Goal: Navigation & Orientation: Find specific page/section

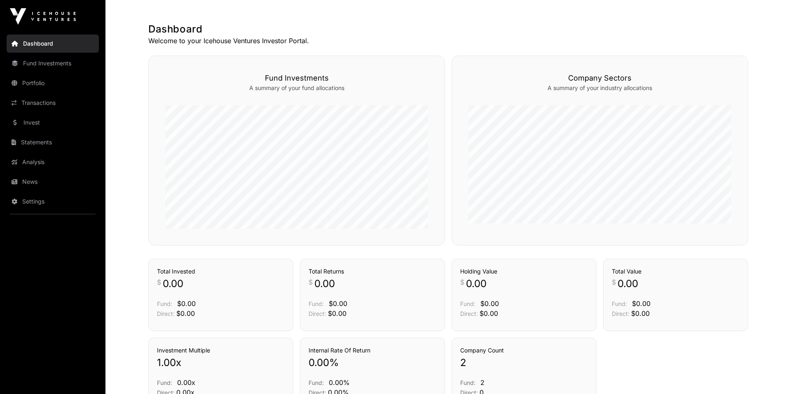
scroll to position [231, 0]
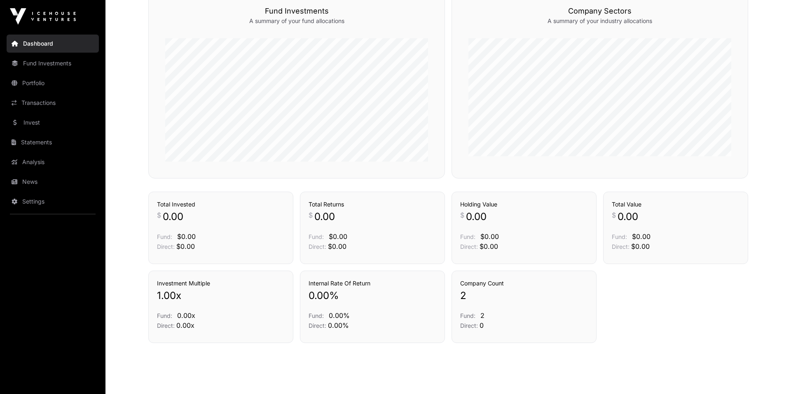
scroll to position [231, 0]
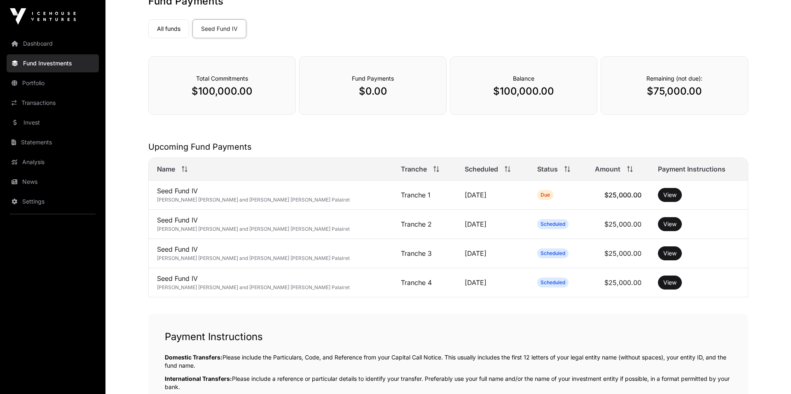
scroll to position [58, 0]
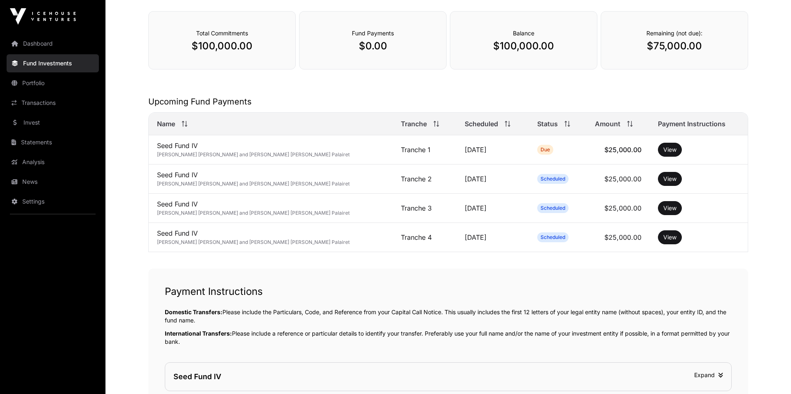
scroll to position [298, 0]
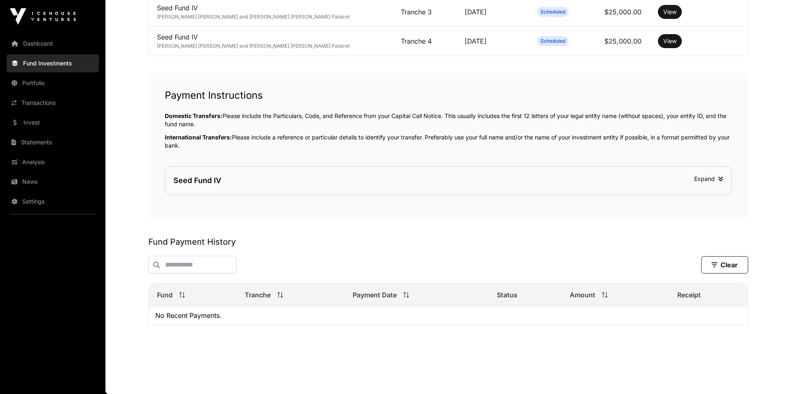
click at [485, 174] on div "Seed Fund IV Expand" at bounding box center [448, 181] width 566 height 28
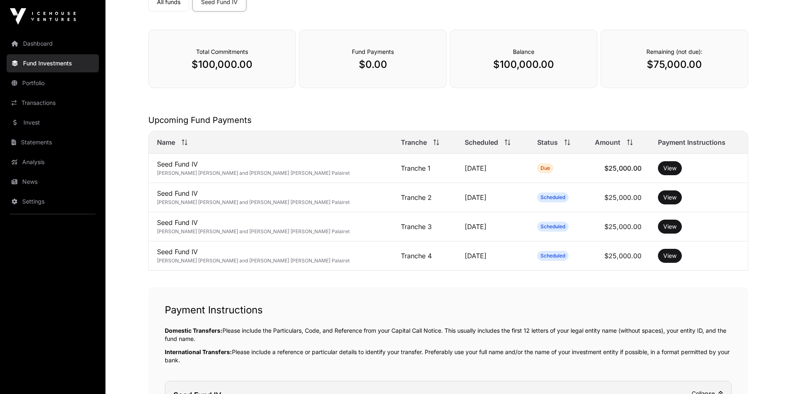
scroll to position [0, 0]
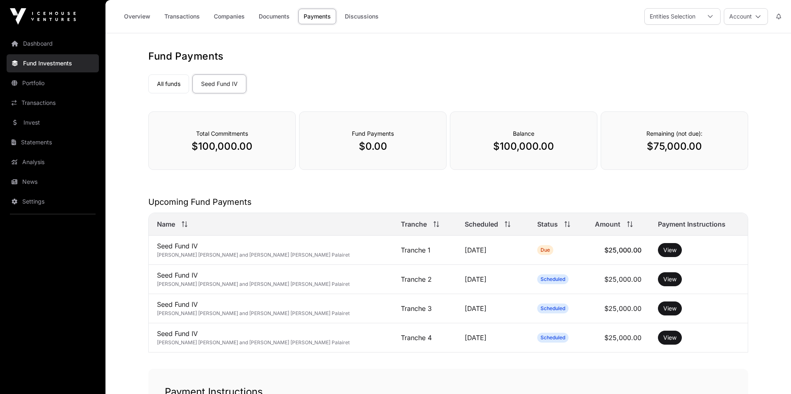
click at [227, 20] on link "Companies" at bounding box center [229, 17] width 42 height 16
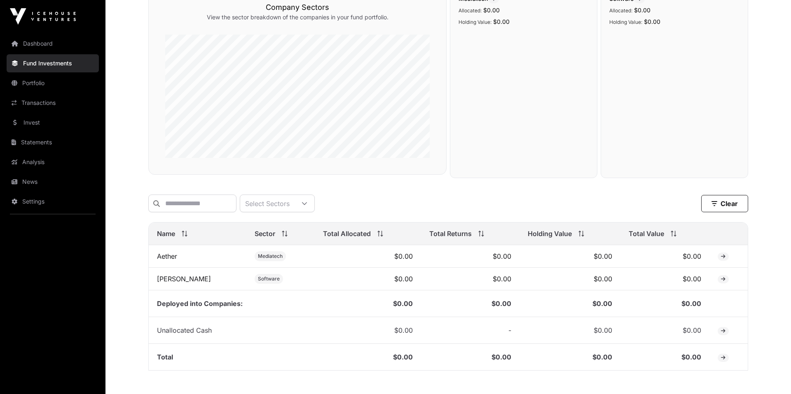
scroll to position [156, 0]
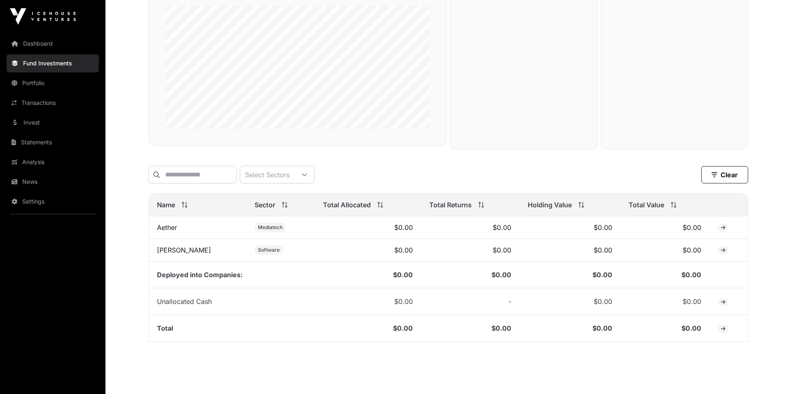
click at [230, 275] on td "Deployed into Companies:" at bounding box center [232, 275] width 166 height 27
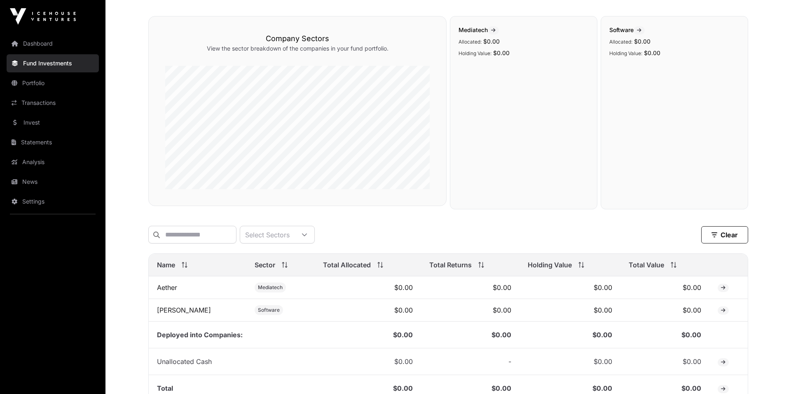
scroll to position [0, 0]
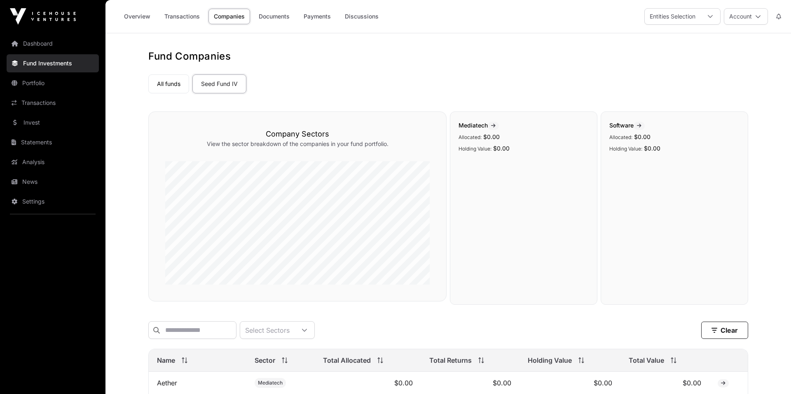
click at [173, 76] on link "All funds" at bounding box center [168, 84] width 41 height 19
click at [190, 17] on link "Transactions" at bounding box center [182, 17] width 46 height 16
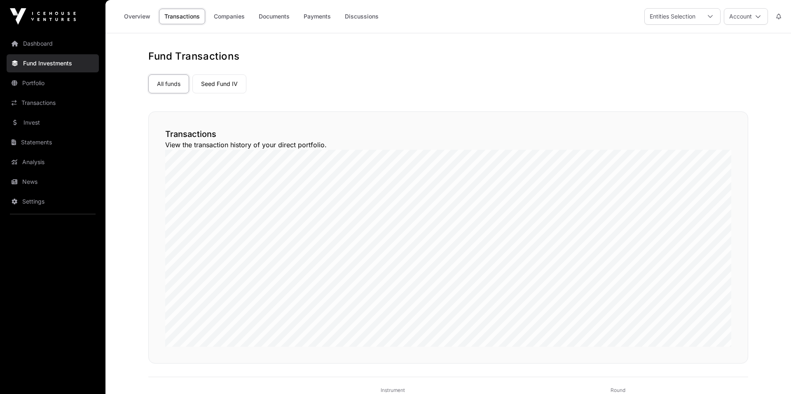
click at [275, 17] on link "Documents" at bounding box center [274, 17] width 42 height 16
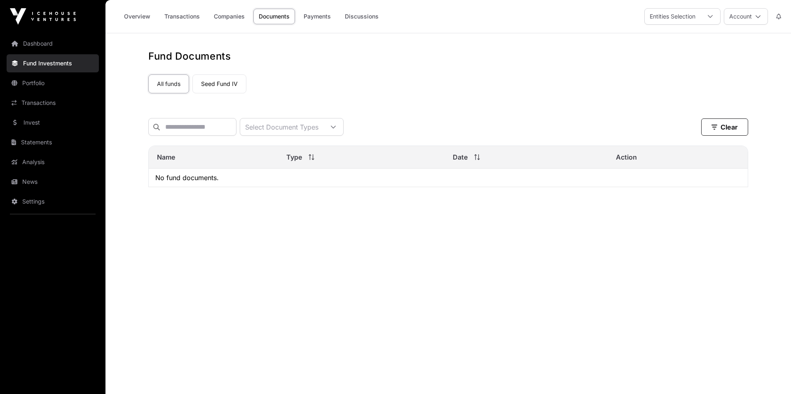
click at [142, 19] on link "Overview" at bounding box center [137, 17] width 37 height 16
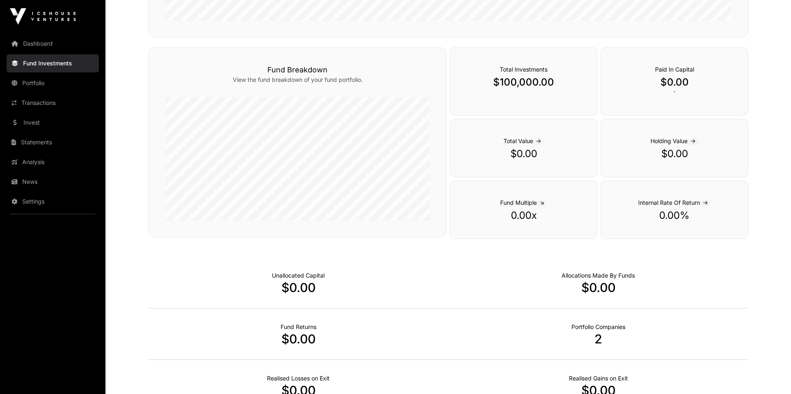
scroll to position [234, 0]
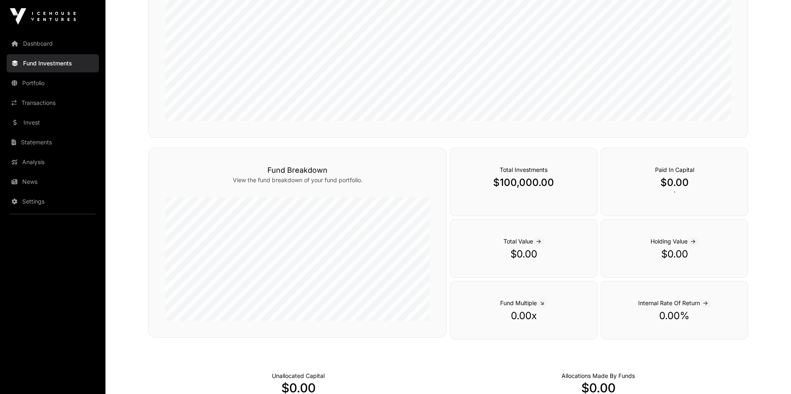
click at [54, 44] on link "Dashboard" at bounding box center [53, 44] width 92 height 18
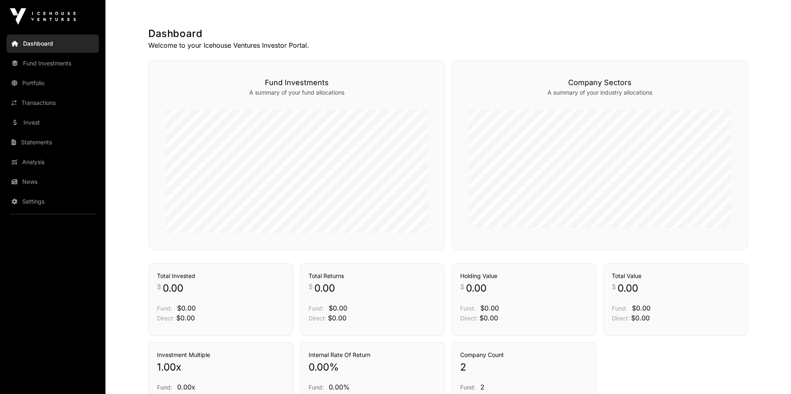
scroll to position [231, 0]
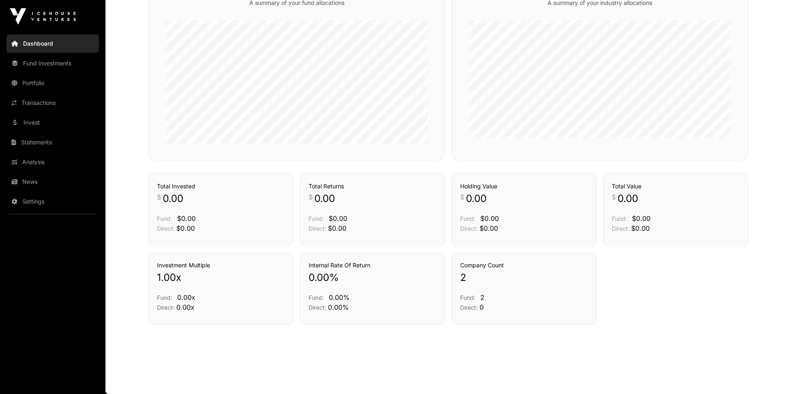
click at [26, 153] on link "Analysis" at bounding box center [53, 162] width 92 height 18
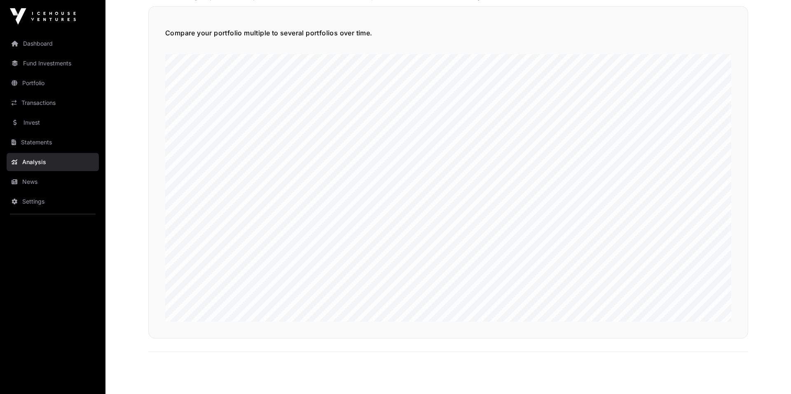
scroll to position [2014, 0]
